Goal: Book appointment/travel/reservation

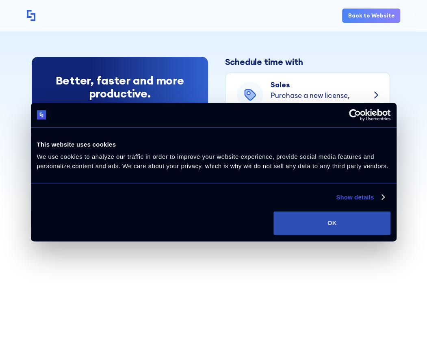
click at [348, 220] on button "OK" at bounding box center [331, 223] width 117 height 24
